Goal: Transaction & Acquisition: Purchase product/service

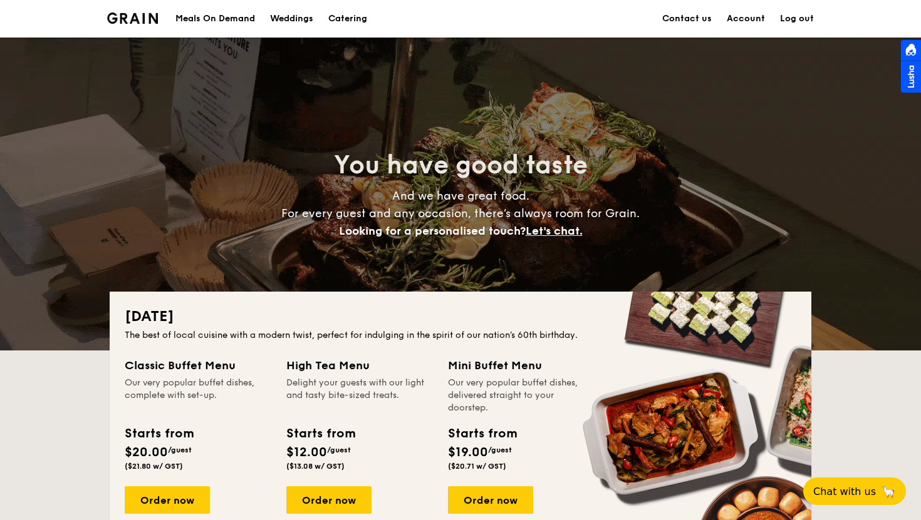
click at [218, 19] on div "Meals On Demand" at bounding box center [215, 19] width 80 height 38
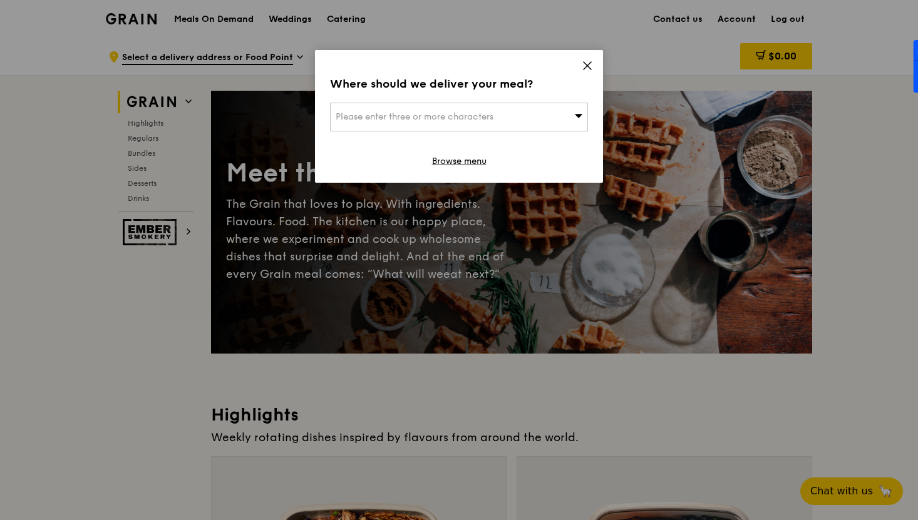
click at [587, 64] on icon at bounding box center [587, 65] width 11 height 11
